Goal: Task Accomplishment & Management: Use online tool/utility

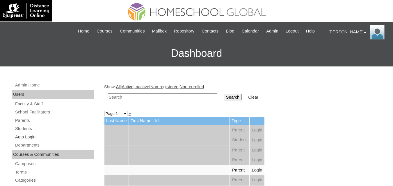
click at [25, 141] on link "Auto Login" at bounding box center [54, 137] width 79 height 7
click at [142, 101] on input "text" at bounding box center [163, 98] width 110 height 8
type input "carrose"
click at [224, 94] on input "Search" at bounding box center [233, 97] width 18 height 6
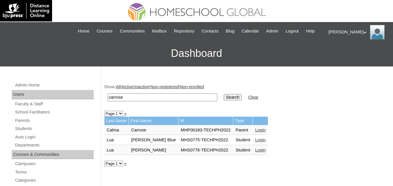
click at [258, 133] on link "Login" at bounding box center [260, 130] width 10 height 5
